Goal: Task Accomplishment & Management: Complete application form

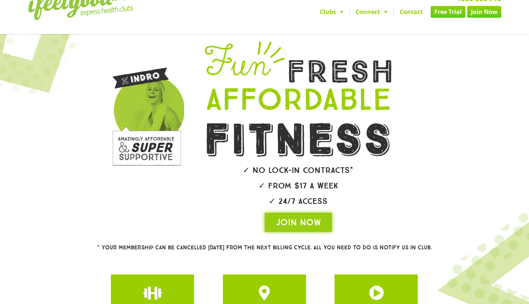
scroll to position [30, 0]
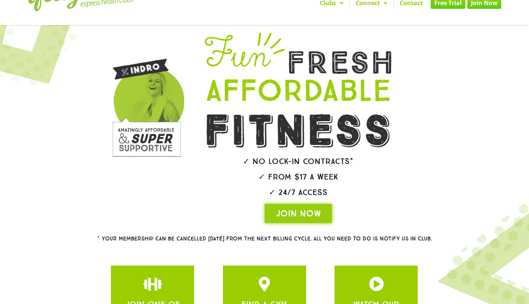
click at [453, 4] on link "Free Trial" at bounding box center [448, 3] width 35 height 12
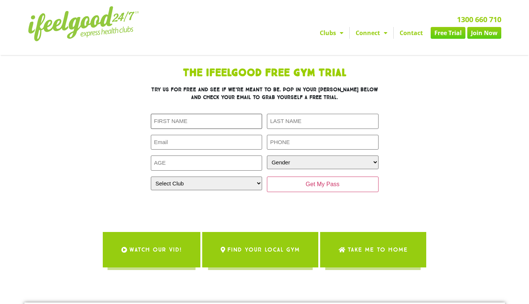
click at [237, 123] on input "First Name (Required)" at bounding box center [207, 121] width 112 height 15
type input "[PERSON_NAME]"
type input "MA"
type input "[PERSON_NAME][EMAIL_ADDRESS][DOMAIN_NAME]"
click at [285, 148] on input "081293275328" at bounding box center [323, 142] width 112 height 15
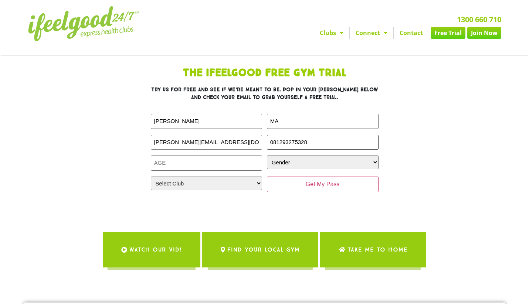
click at [285, 148] on input "081293275328" at bounding box center [323, 142] width 112 height 15
type input "0493352540"
click at [219, 170] on input "Age (Required)" at bounding box center [207, 163] width 112 height 15
type input "41"
click at [286, 164] on select "Gender [DEMOGRAPHIC_DATA] [DEMOGRAPHIC_DATA]" at bounding box center [323, 163] width 112 height 14
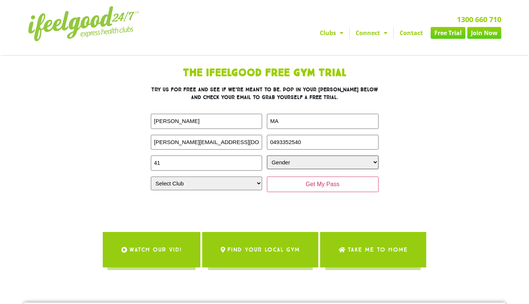
select select "[DEMOGRAPHIC_DATA]"
click at [267, 156] on select "Gender [DEMOGRAPHIC_DATA] [DEMOGRAPHIC_DATA]" at bounding box center [323, 163] width 112 height 14
click at [245, 180] on select "Select Club [GEOGRAPHIC_DATA] [GEOGRAPHIC_DATA] [GEOGRAPHIC_DATA] [GEOGRAPHIC_D…" at bounding box center [207, 184] width 112 height 14
select select "Oxley"
click at [151, 177] on select "Select Club [GEOGRAPHIC_DATA] [GEOGRAPHIC_DATA] [GEOGRAPHIC_DATA] [GEOGRAPHIC_D…" at bounding box center [207, 184] width 112 height 14
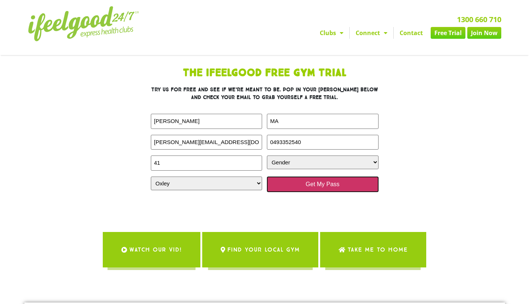
click at [306, 185] on input "Get My Pass" at bounding box center [323, 185] width 112 height 16
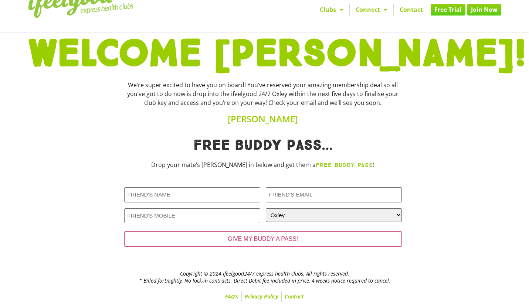
scroll to position [24, 0]
